Goal: Entertainment & Leisure: Consume media (video, audio)

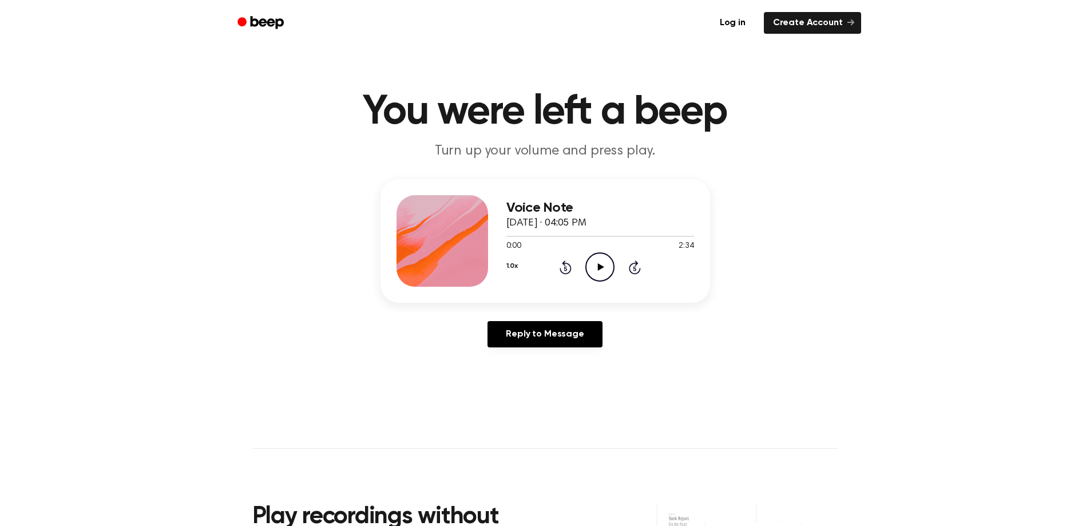
click at [589, 272] on icon "Play Audio" at bounding box center [599, 266] width 29 height 29
click at [596, 263] on icon "Pause Audio" at bounding box center [599, 266] width 29 height 29
click at [592, 269] on icon "Play Audio" at bounding box center [599, 266] width 29 height 29
click at [596, 267] on icon "Play Audio" at bounding box center [599, 266] width 29 height 29
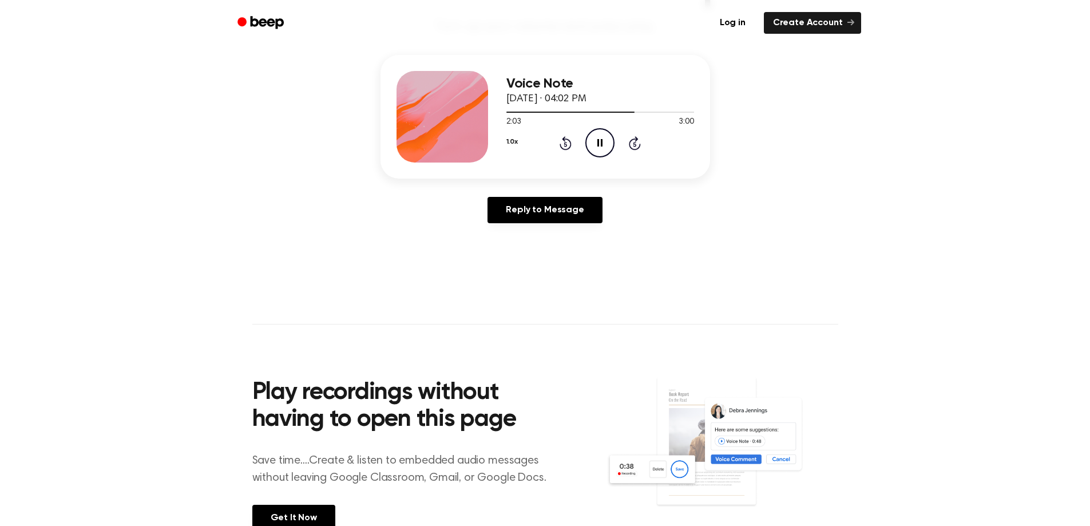
scroll to position [125, 0]
